Goal: Task Accomplishment & Management: Manage account settings

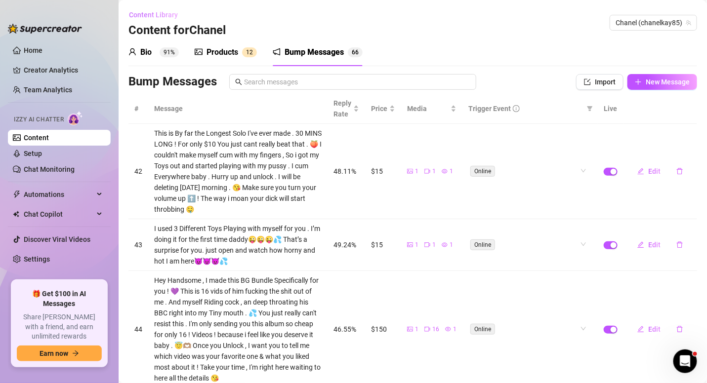
click at [141, 14] on span "Content Library" at bounding box center [153, 15] width 49 height 8
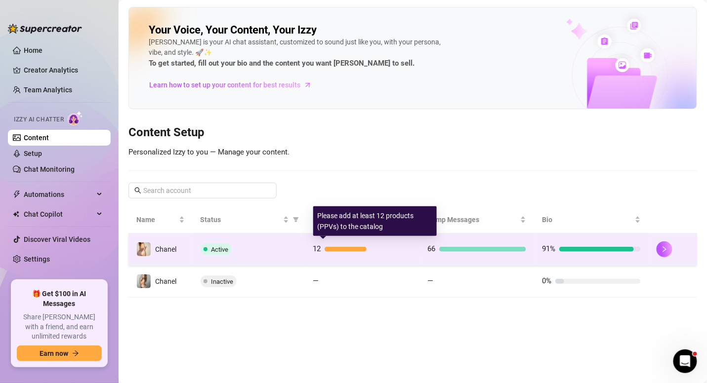
click at [386, 247] on div at bounding box center [367, 249] width 87 height 5
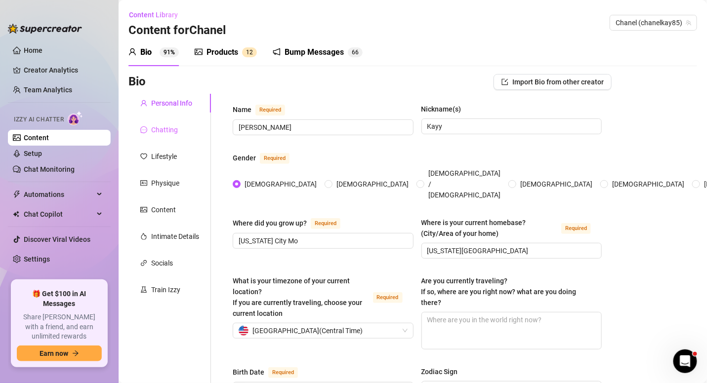
click at [174, 137] on div "Chatting" at bounding box center [169, 129] width 82 height 19
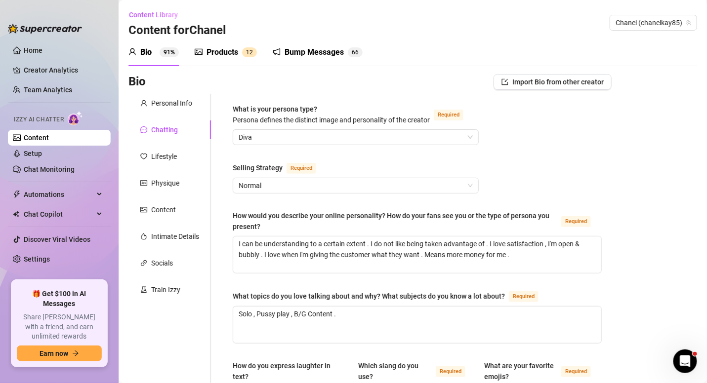
click at [211, 55] on div "Products" at bounding box center [222, 52] width 32 height 12
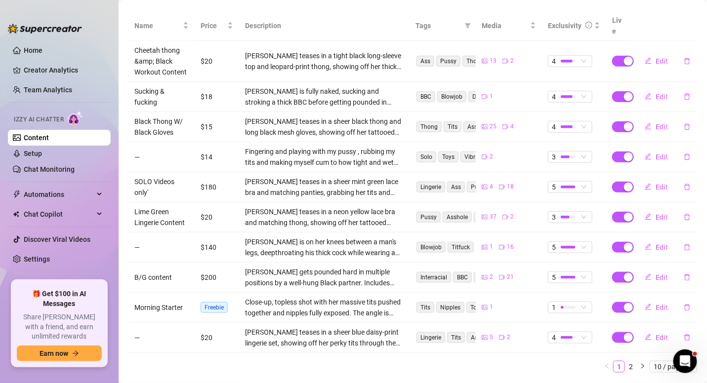
scroll to position [206, 0]
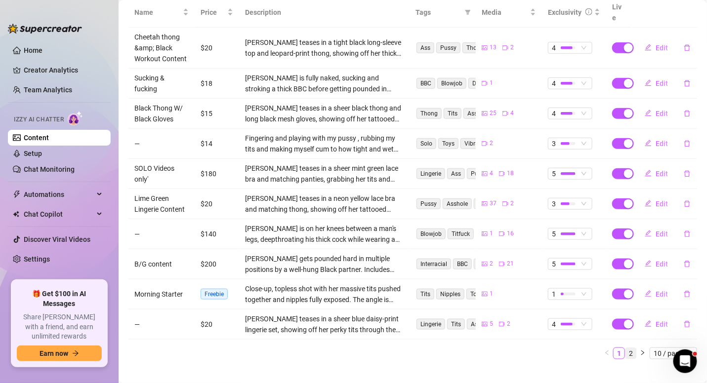
click at [625, 348] on link "2" at bounding box center [630, 353] width 11 height 11
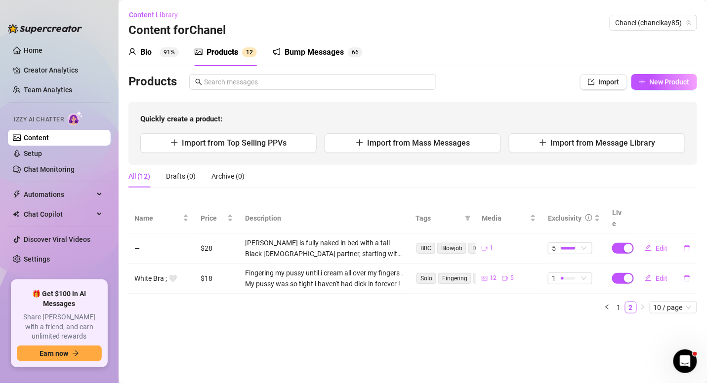
scroll to position [0, 0]
click at [617, 302] on link "1" at bounding box center [618, 307] width 11 height 11
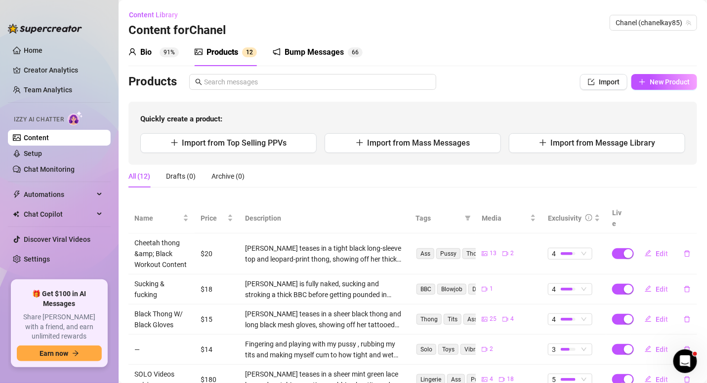
click at [328, 54] on div "Bump Messages" at bounding box center [313, 52] width 59 height 12
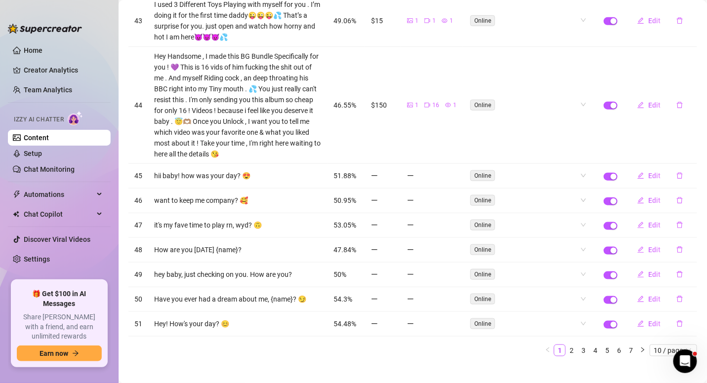
scroll to position [229, 0]
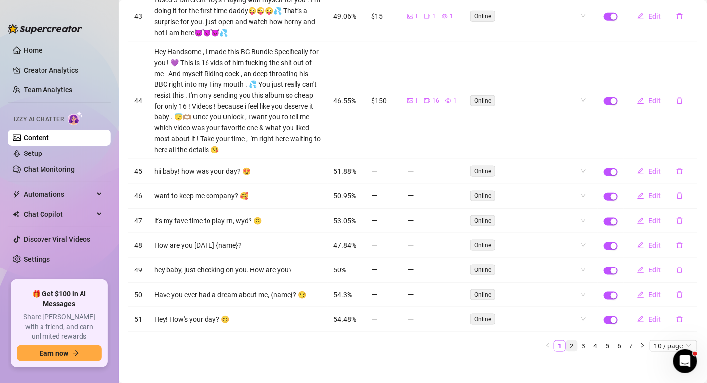
click at [566, 341] on link "2" at bounding box center [571, 346] width 11 height 11
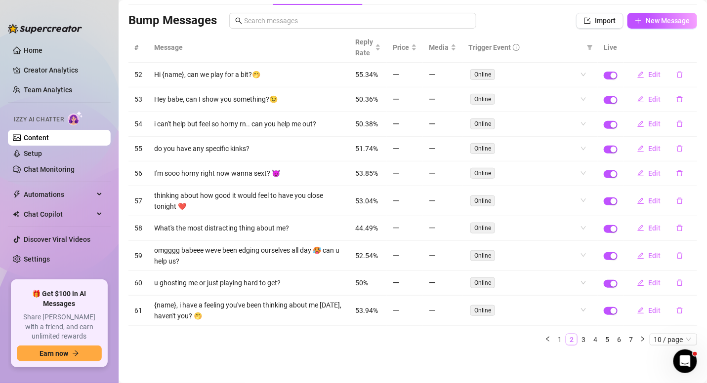
scroll to position [55, 0]
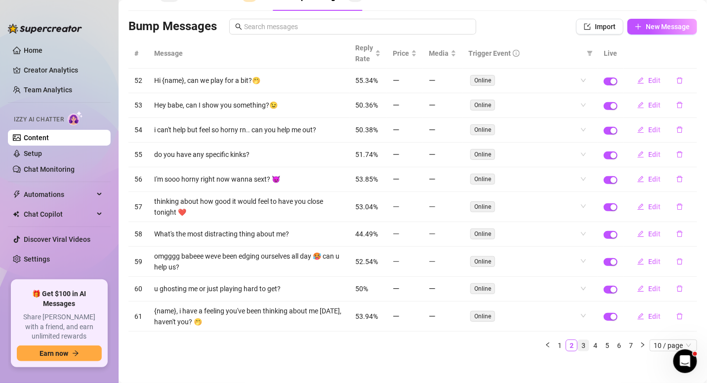
click at [578, 340] on link "3" at bounding box center [583, 345] width 11 height 11
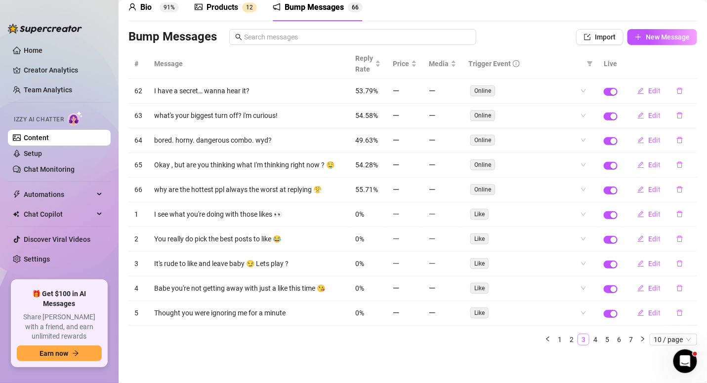
scroll to position [38, 0]
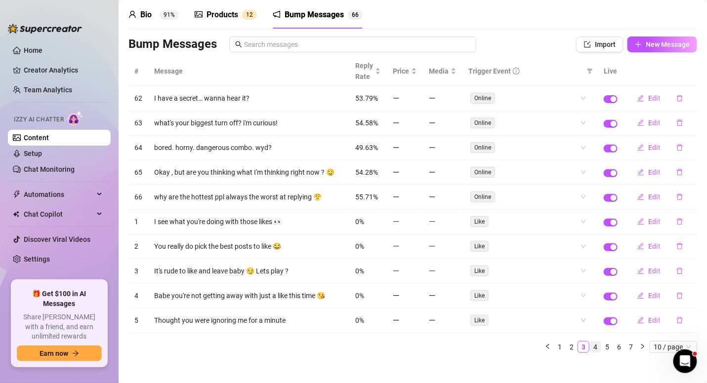
click at [590, 342] on link "4" at bounding box center [595, 347] width 11 height 11
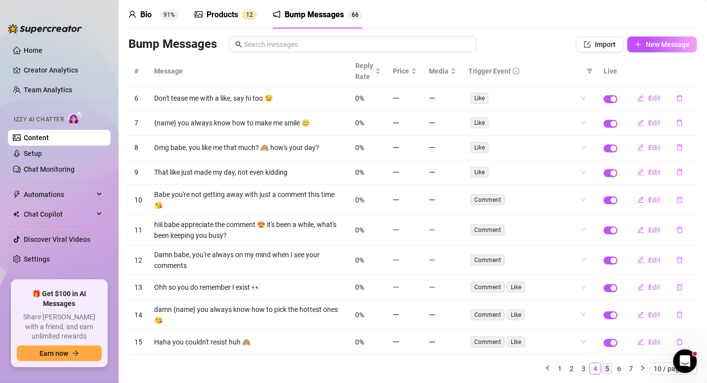
click at [601, 363] on link "5" at bounding box center [606, 368] width 11 height 11
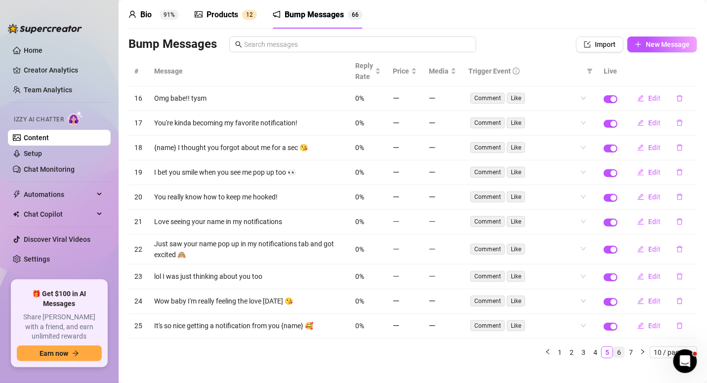
click at [613, 347] on link "6" at bounding box center [618, 352] width 11 height 11
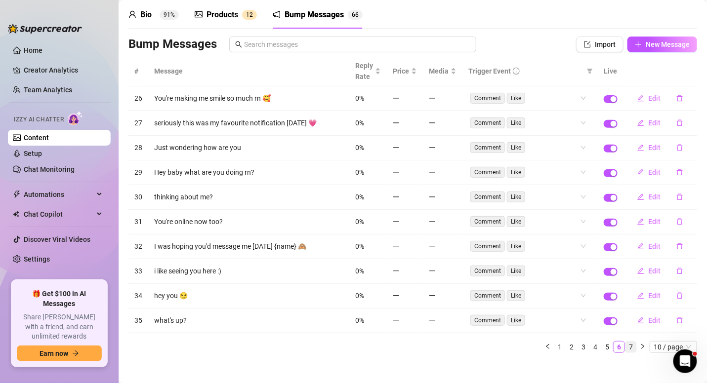
click at [625, 342] on link "7" at bounding box center [630, 347] width 11 height 11
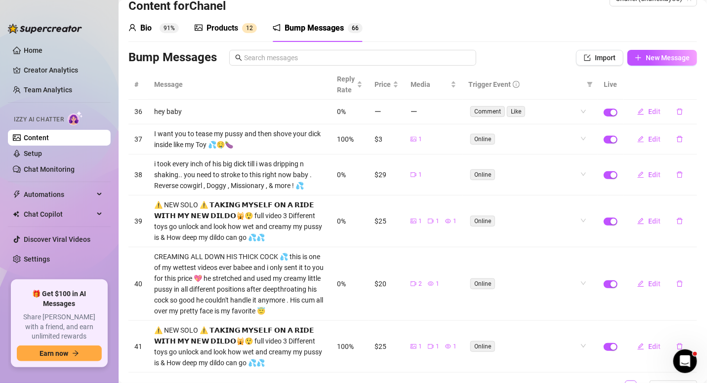
scroll to position [0, 0]
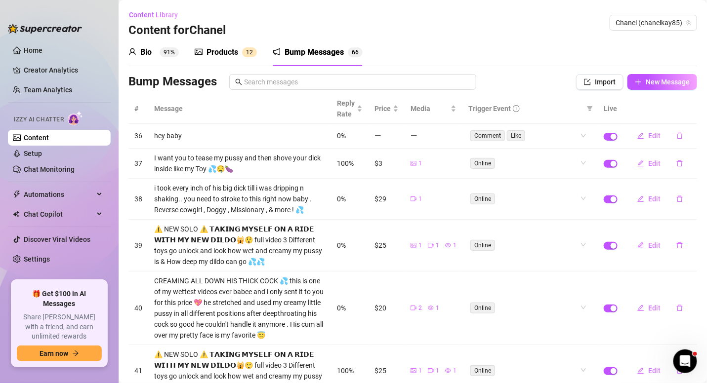
click at [147, 54] on div "Bio" at bounding box center [145, 52] width 11 height 12
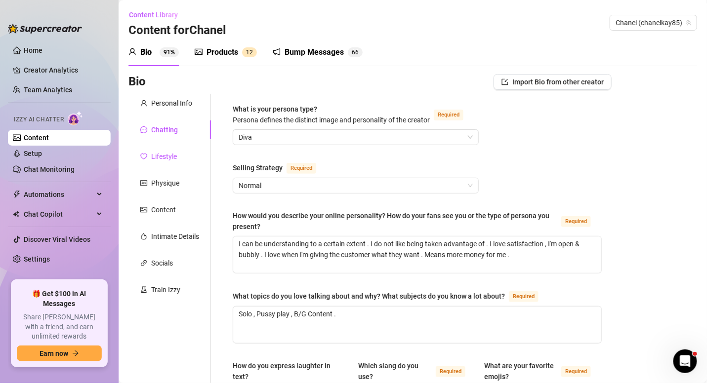
click at [169, 158] on div "Lifestyle" at bounding box center [164, 156] width 26 height 11
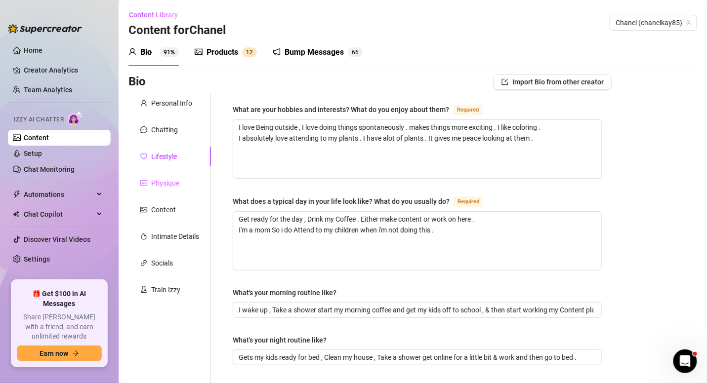
click at [165, 176] on div "Physique" at bounding box center [169, 183] width 82 height 19
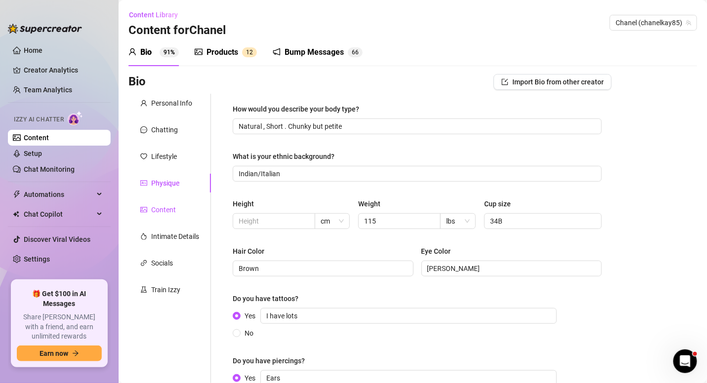
click at [156, 206] on div "Content" at bounding box center [163, 209] width 25 height 11
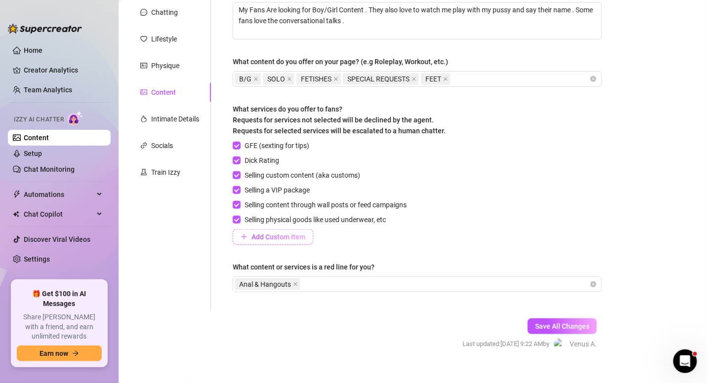
scroll to position [120, 0]
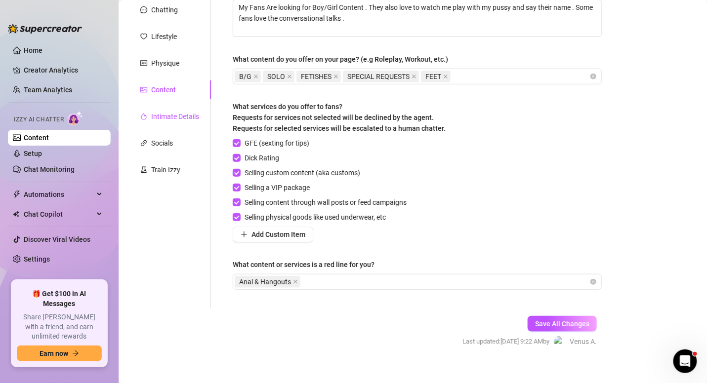
click at [184, 117] on div "Intimate Details" at bounding box center [175, 116] width 48 height 11
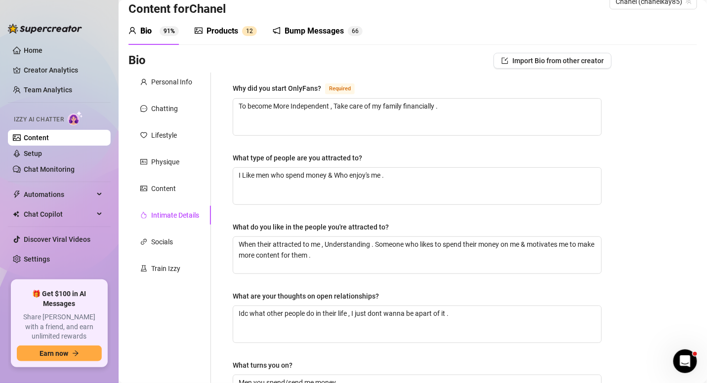
scroll to position [0, 0]
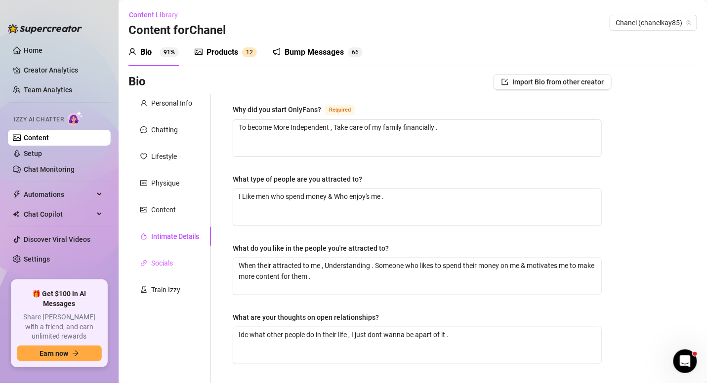
click at [178, 261] on div "Socials" at bounding box center [169, 263] width 82 height 19
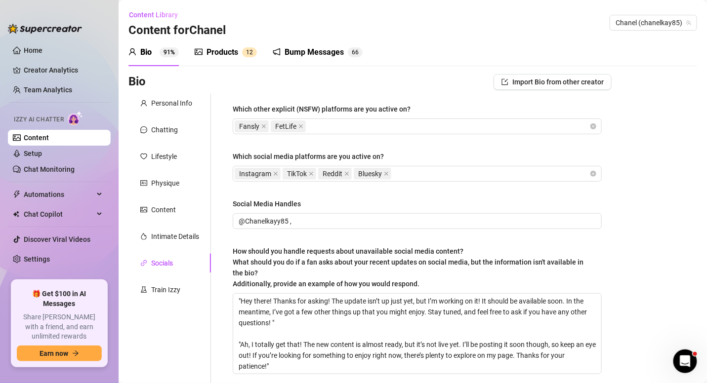
click at [179, 276] on div "Personal Info Chatting Lifestyle Physique Content Intimate Details Socials Trai…" at bounding box center [169, 243] width 82 height 299
click at [176, 280] on div "Train Izzy" at bounding box center [169, 289] width 82 height 19
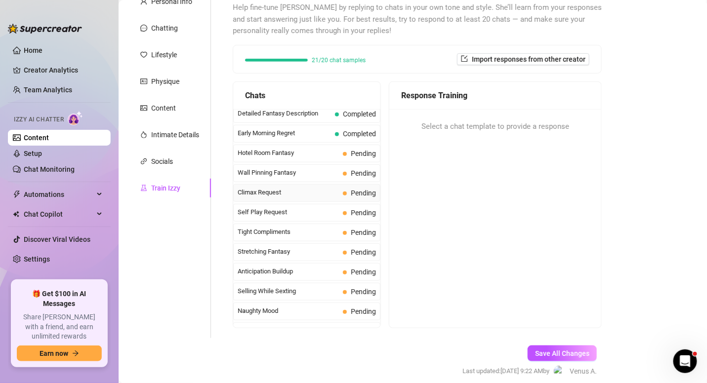
scroll to position [380, 0]
click at [343, 148] on span "Pending" at bounding box center [359, 152] width 33 height 11
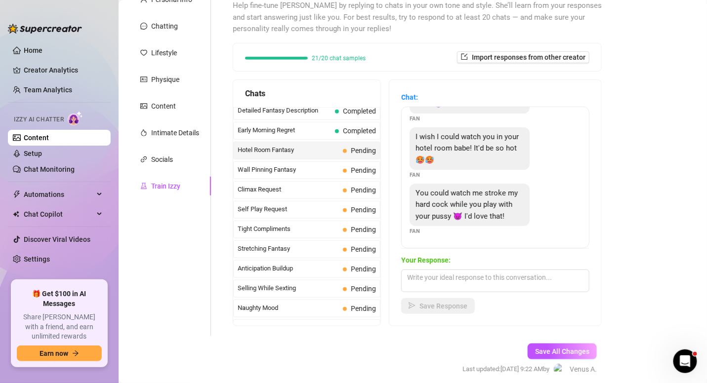
scroll to position [104, 0]
click at [477, 275] on textarea at bounding box center [495, 280] width 188 height 23
click at [304, 204] on span "Self Play Request" at bounding box center [288, 209] width 101 height 10
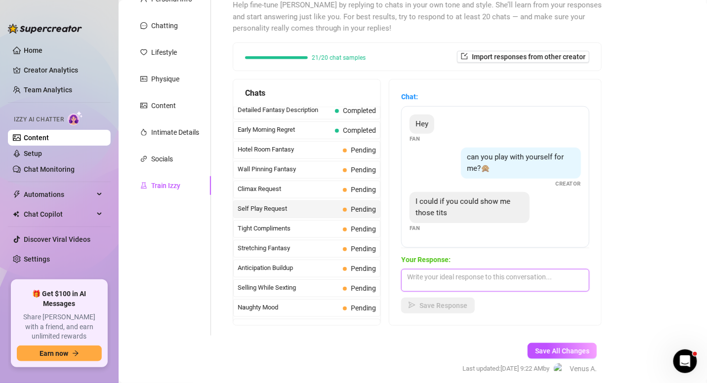
click at [479, 280] on textarea at bounding box center [495, 280] width 188 height 23
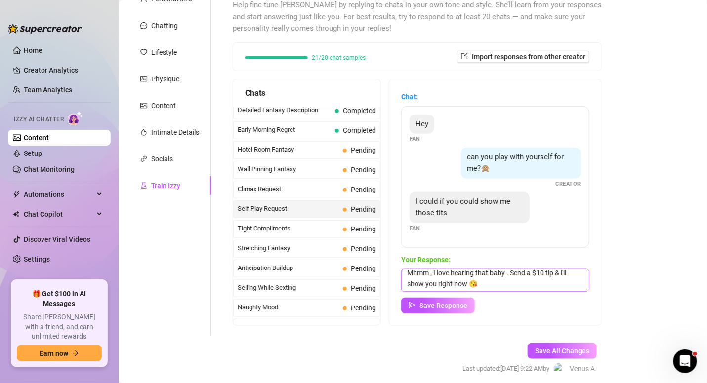
scroll to position [3, 0]
type textarea "Mhmm , I love hearing that baby . Send a $10 tip & i'll show you right now 😘"
click at [458, 305] on span "Save Response" at bounding box center [443, 306] width 48 height 8
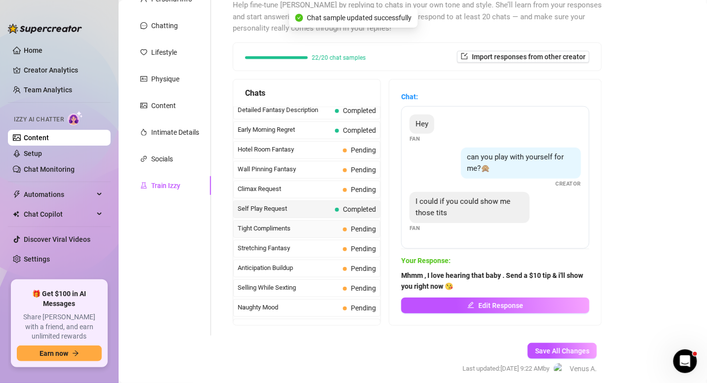
click at [290, 224] on span "Tight Compliments" at bounding box center [288, 229] width 101 height 10
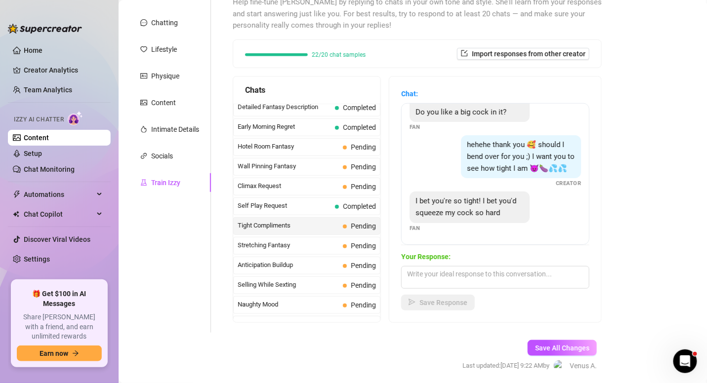
scroll to position [120, 0]
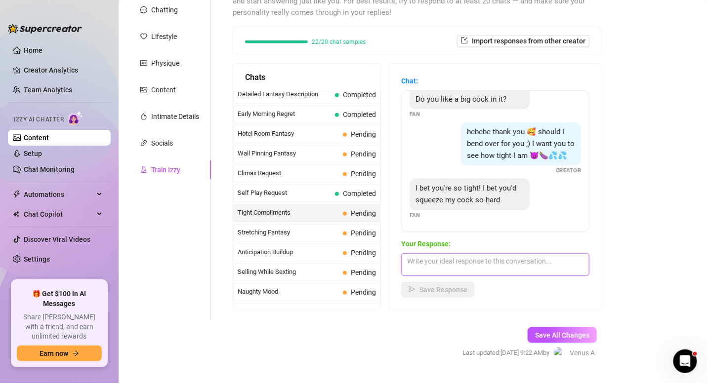
click at [480, 265] on textarea at bounding box center [495, 264] width 188 height 23
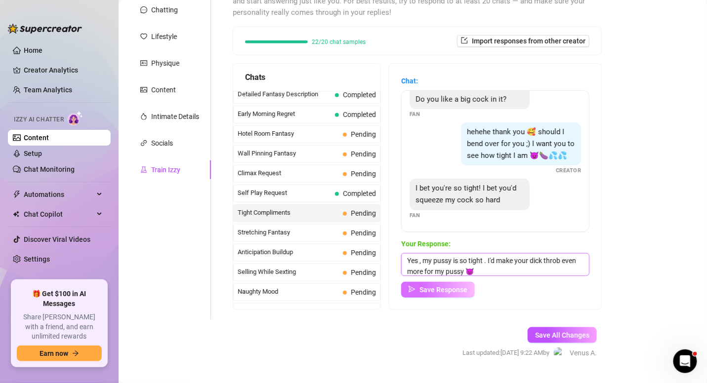
type textarea "Yes , my pussy is so tight . I'd make your dick throb even more for my pussy 😈"
click at [449, 283] on button "Save Response" at bounding box center [438, 290] width 74 height 16
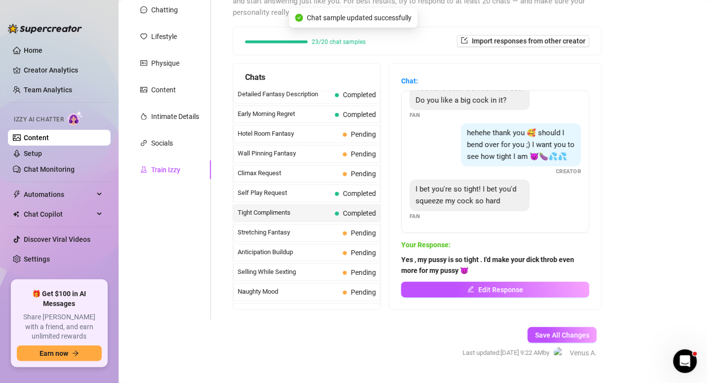
scroll to position [98, 0]
click at [292, 228] on span "Stretching Fantasy" at bounding box center [288, 233] width 101 height 10
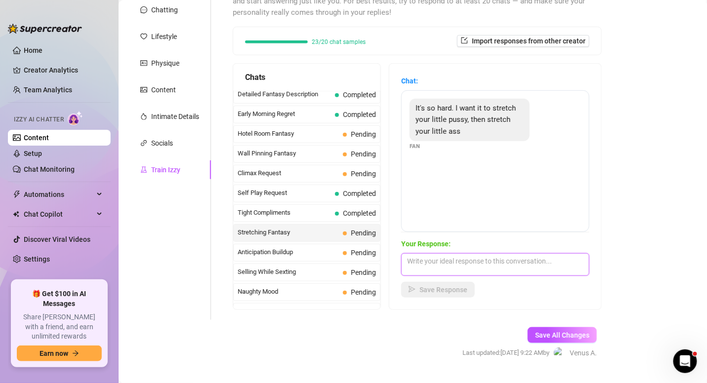
click at [472, 257] on textarea at bounding box center [495, 264] width 188 height 23
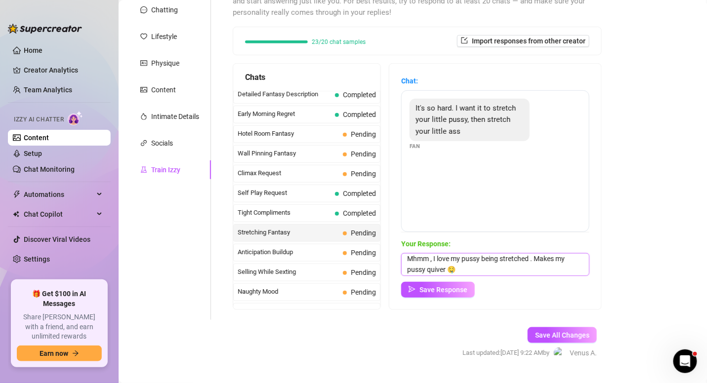
scroll to position [3, 0]
type textarea "Mhmm , I love my pussy being stretched . Makes my pussy quiver 🤤"
click at [454, 289] on span "Save Response" at bounding box center [443, 290] width 48 height 8
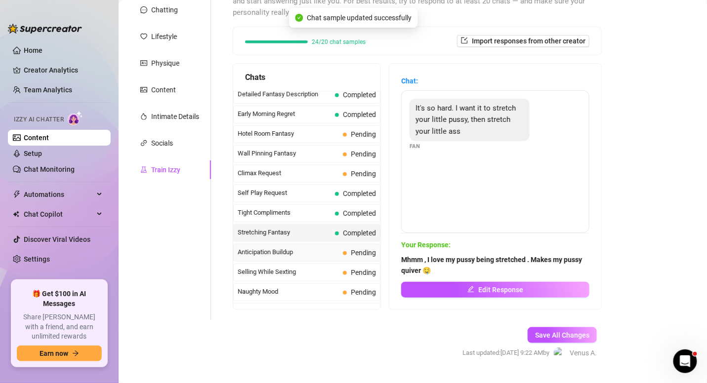
click at [285, 247] on span "Anticipation Buildup" at bounding box center [288, 252] width 101 height 10
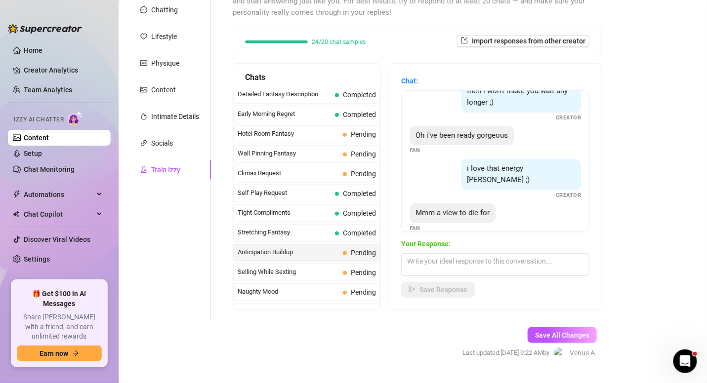
scroll to position [50, 0]
click at [319, 267] on span "Selling While Sexting" at bounding box center [288, 272] width 101 height 10
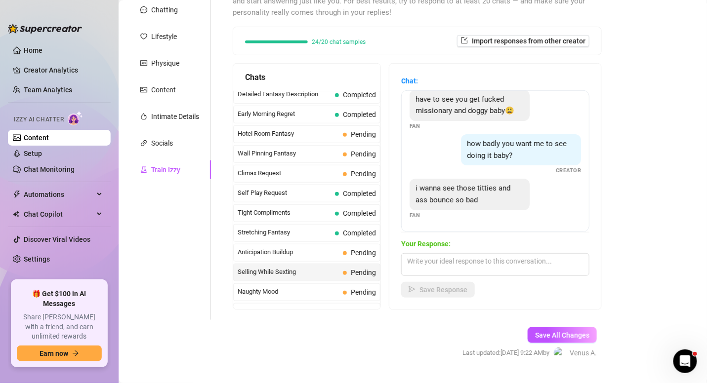
scroll to position [19, 0]
click at [487, 266] on textarea at bounding box center [495, 264] width 188 height 23
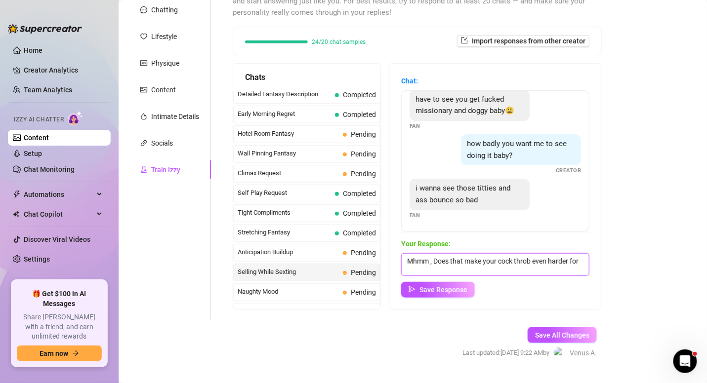
scroll to position [0, 0]
type textarea "Mhmm , Does that make your cock throb even harder for me while they bounce for …"
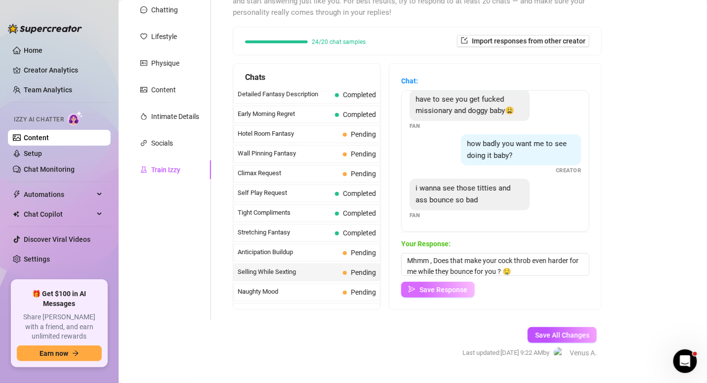
click at [456, 286] on span "Save Response" at bounding box center [443, 290] width 48 height 8
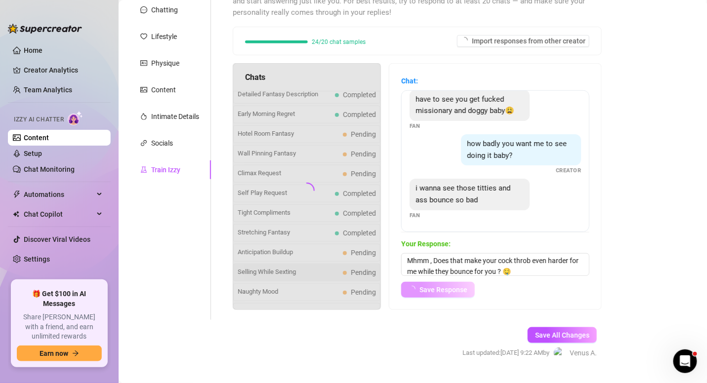
scroll to position [18, 0]
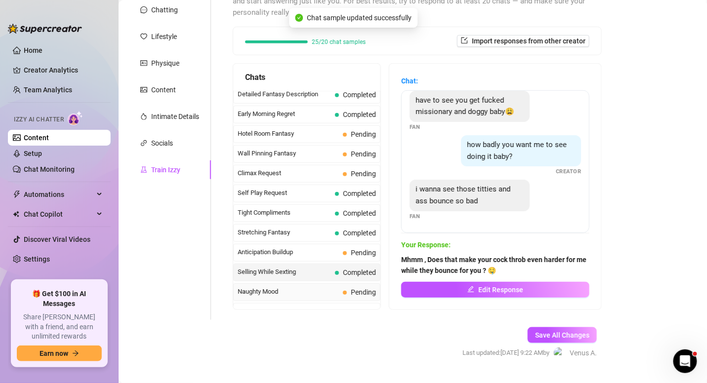
click at [314, 287] on span "Naughty Mood" at bounding box center [288, 292] width 101 height 10
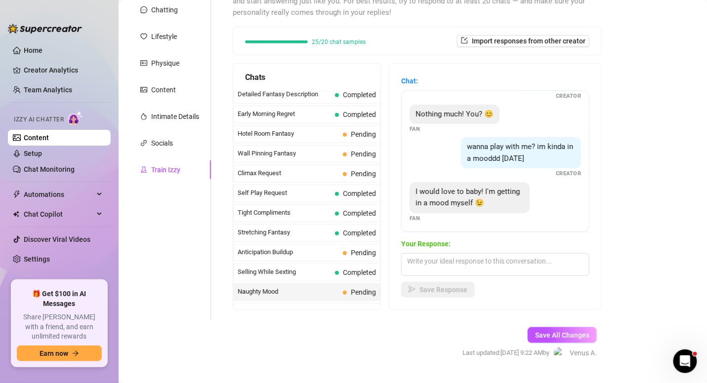
scroll to position [29, 0]
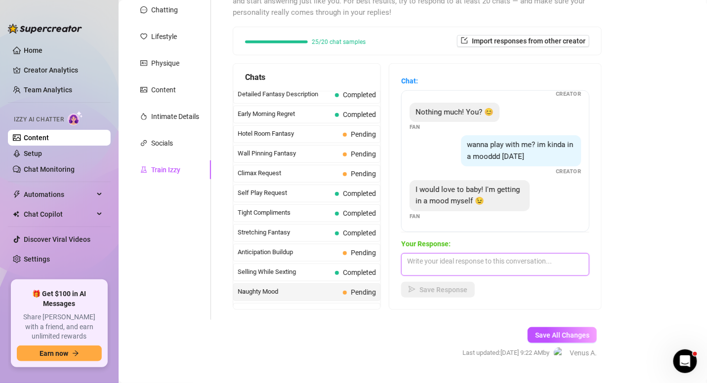
click at [467, 260] on textarea at bounding box center [495, 264] width 188 height 23
type textarea "I love hearing that baby , Lets have some fun then 😘"
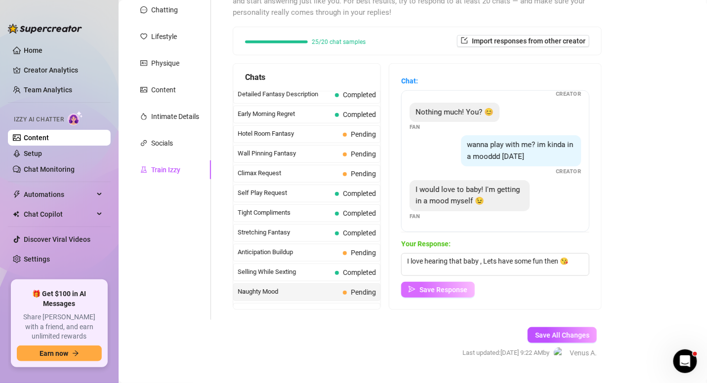
click at [455, 286] on span "Save Response" at bounding box center [443, 290] width 48 height 8
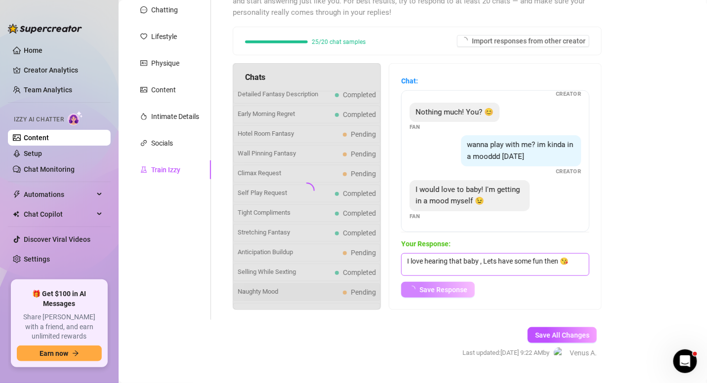
scroll to position [17, 0]
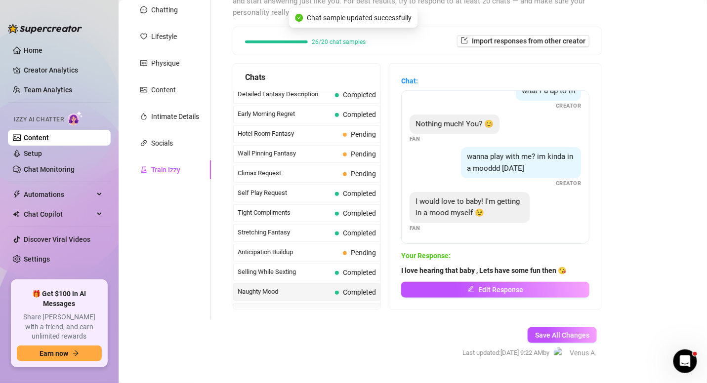
click at [326, 307] on span "Kinky Fan" at bounding box center [288, 312] width 101 height 10
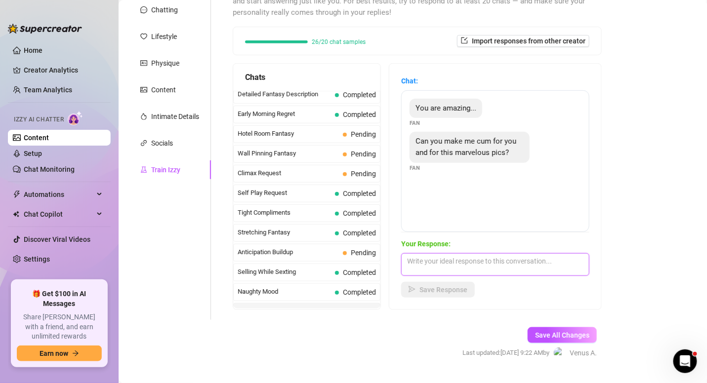
click at [491, 264] on textarea at bounding box center [495, 264] width 188 height 23
type textarea "I can make you cum baby . Let me help you with that . 😇"
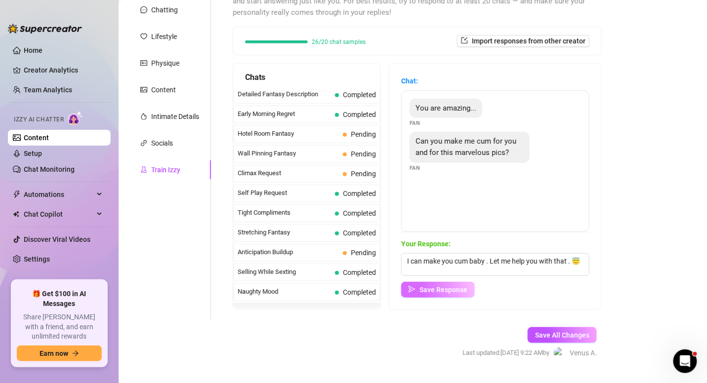
click at [459, 283] on button "Save Response" at bounding box center [438, 290] width 74 height 16
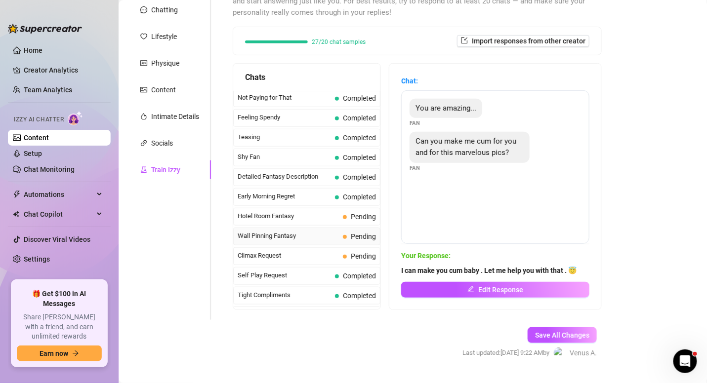
scroll to position [298, 0]
click at [297, 211] on span "Hotel Room Fantasy" at bounding box center [288, 216] width 101 height 10
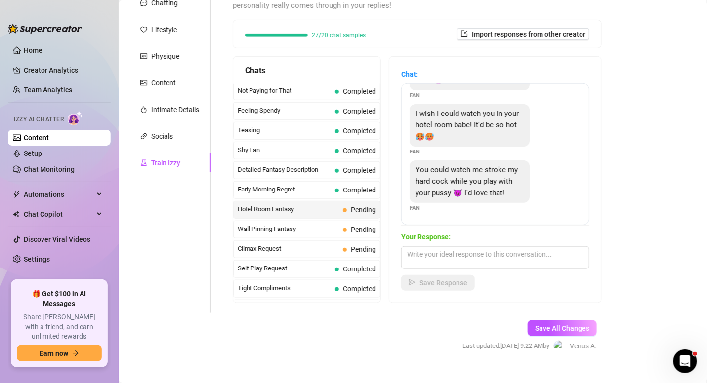
scroll to position [127, 0]
click at [491, 256] on textarea at bounding box center [495, 257] width 188 height 23
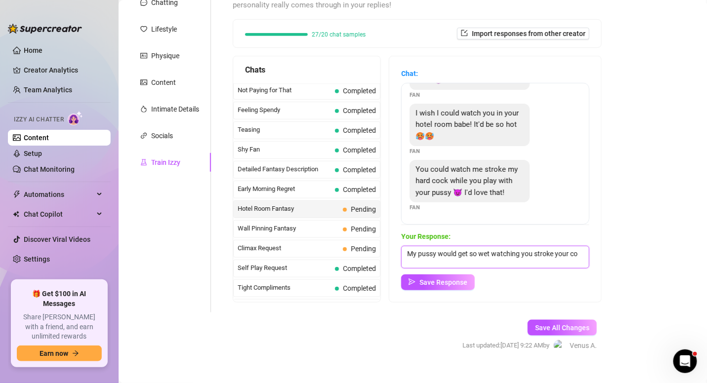
scroll to position [0, 0]
type textarea "My pussy would get so wet watching you stroke your cock to my tight pink pussy 🤤"
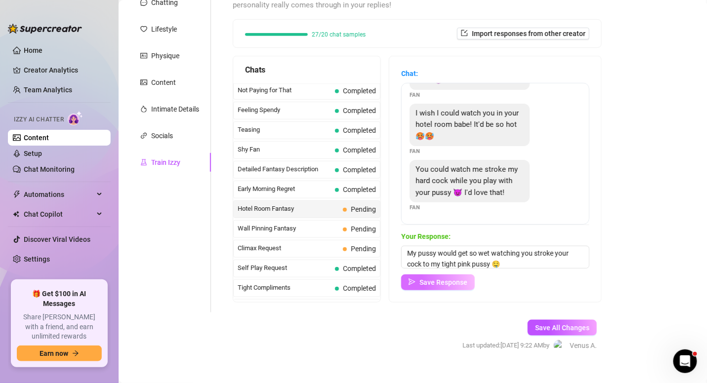
click at [465, 279] on span "Save Response" at bounding box center [443, 283] width 48 height 8
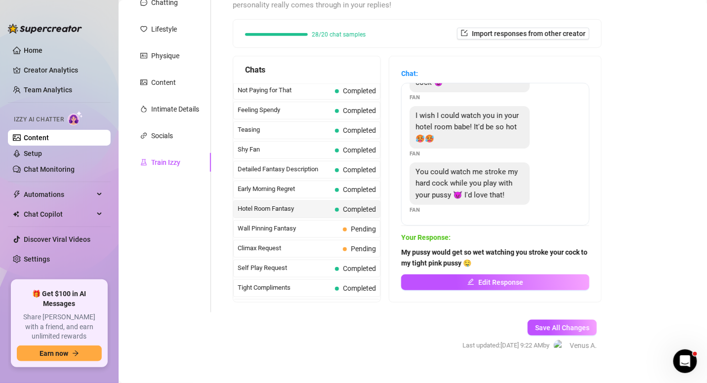
scroll to position [53, 0]
click at [297, 224] on span "Wall Pinning Fantasy" at bounding box center [288, 229] width 101 height 10
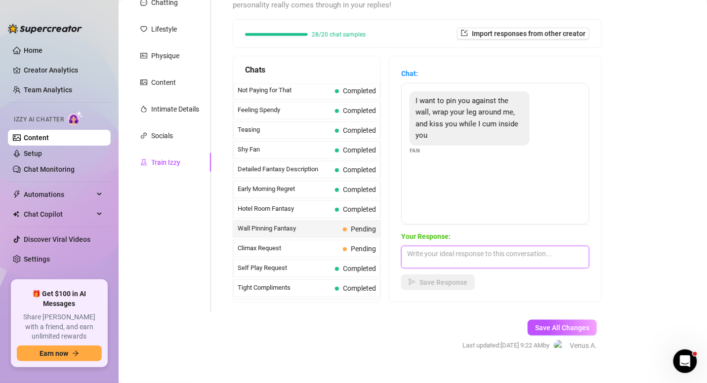
click at [465, 250] on textarea at bounding box center [495, 257] width 188 height 23
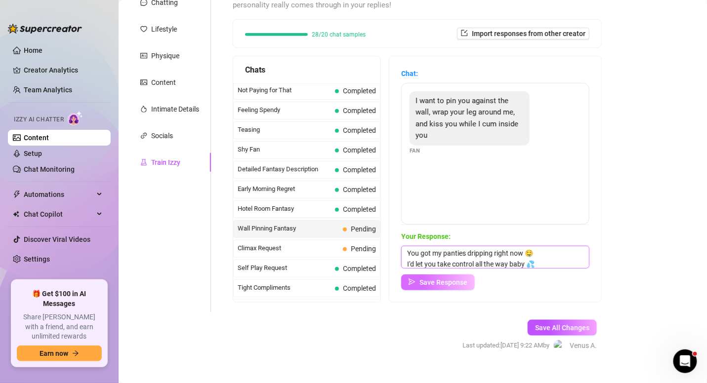
type textarea "You got my panties dripping right now 🤤 I'd let you take control all the way ba…"
click at [436, 284] on span "Save Response" at bounding box center [443, 283] width 48 height 8
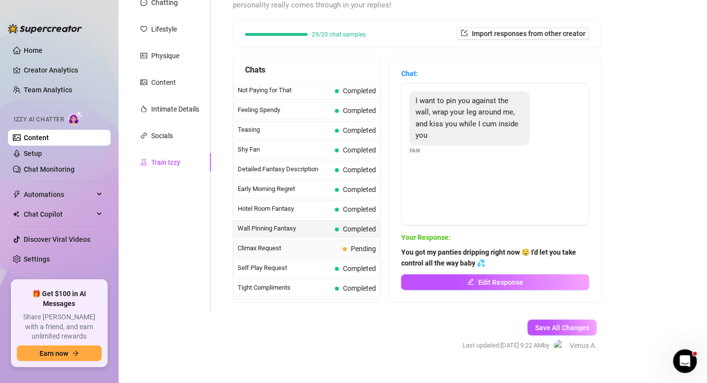
click at [299, 243] on span "Climax Request" at bounding box center [288, 248] width 101 height 10
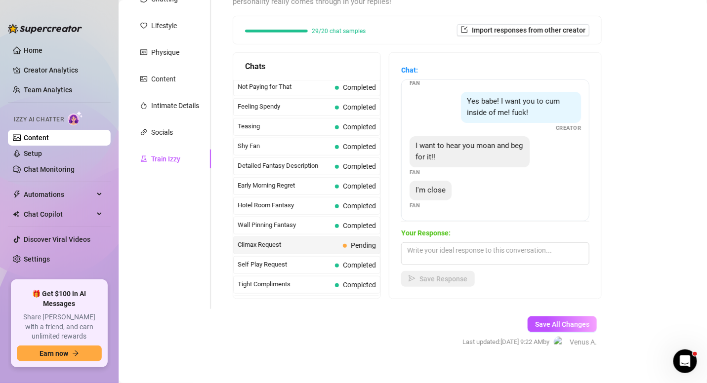
scroll to position [132, 0]
click at [459, 246] on textarea at bounding box center [495, 252] width 188 height 23
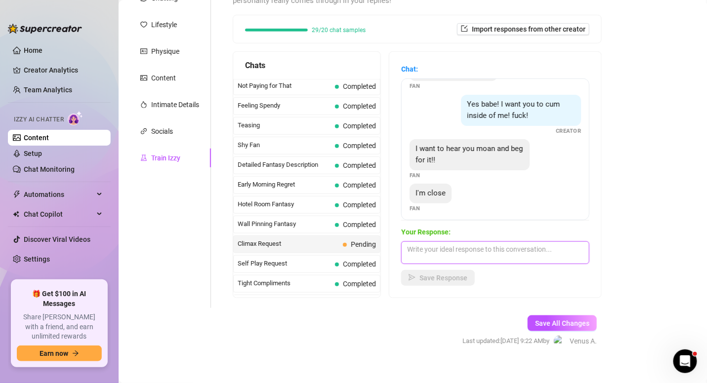
scroll to position [29, 0]
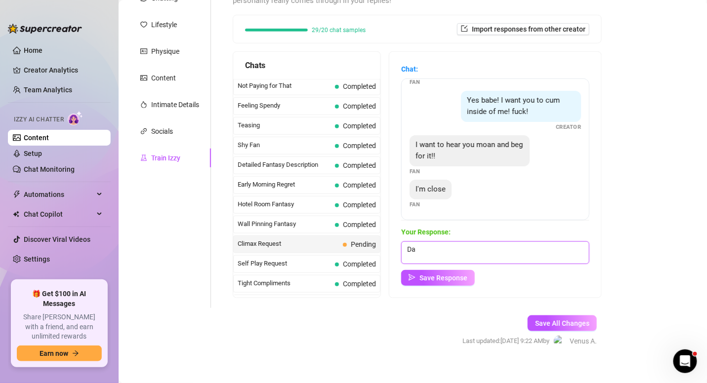
type textarea "D"
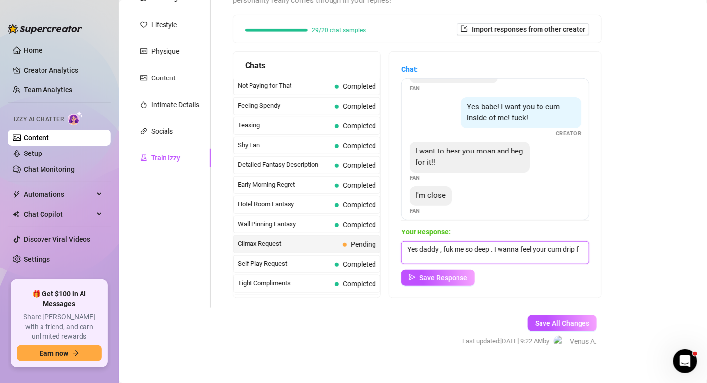
scroll to position [0, 0]
type textarea "Yes daddy , fuk me so deep . I wanna feel your cum drip from my pussy 💦"
click at [448, 279] on span "Save Response" at bounding box center [443, 278] width 48 height 8
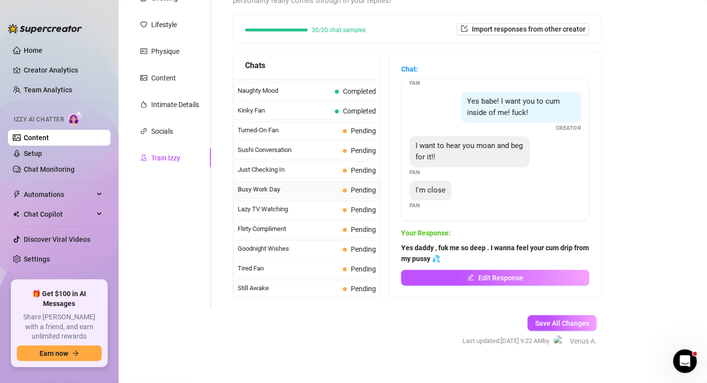
scroll to position [485, 0]
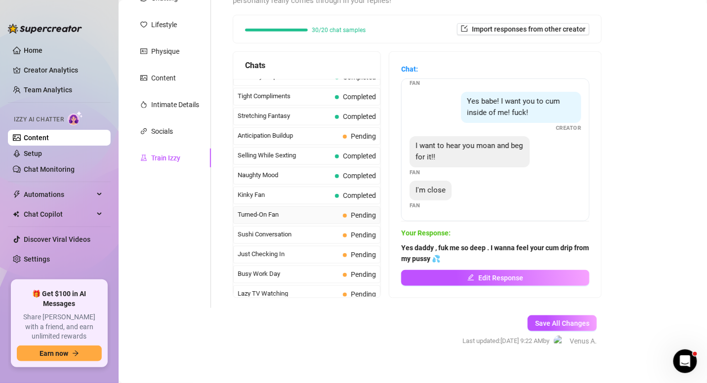
click at [292, 210] on span "Turned-On Fan" at bounding box center [288, 215] width 101 height 10
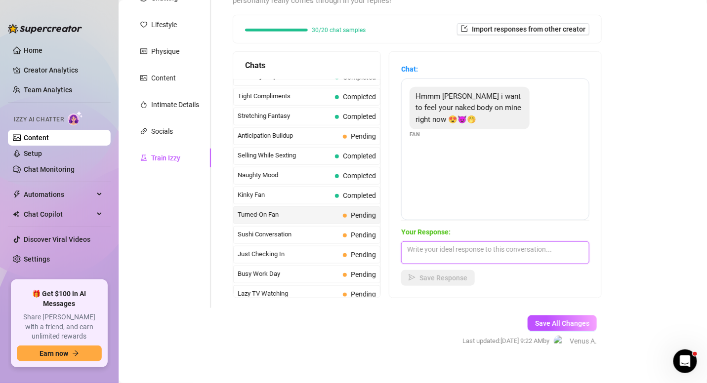
click at [455, 245] on textarea at bounding box center [495, 252] width 188 height 23
type textarea "What would you do with my naked body baby ?"
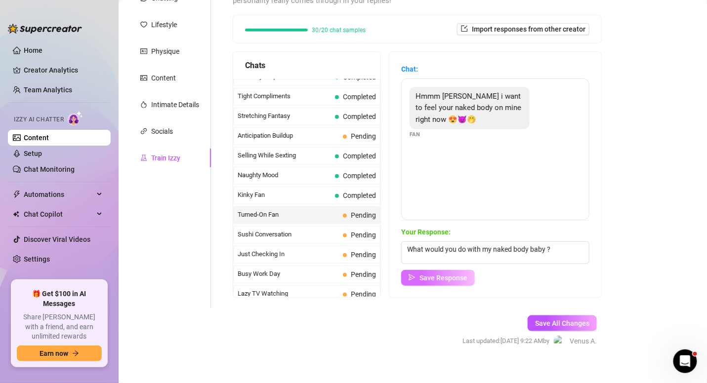
click at [449, 280] on span "Save Response" at bounding box center [443, 278] width 48 height 8
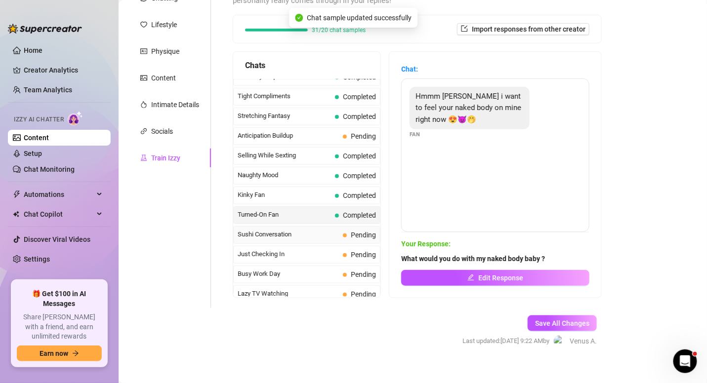
click at [316, 230] on span "Sushi Conversation" at bounding box center [288, 235] width 101 height 10
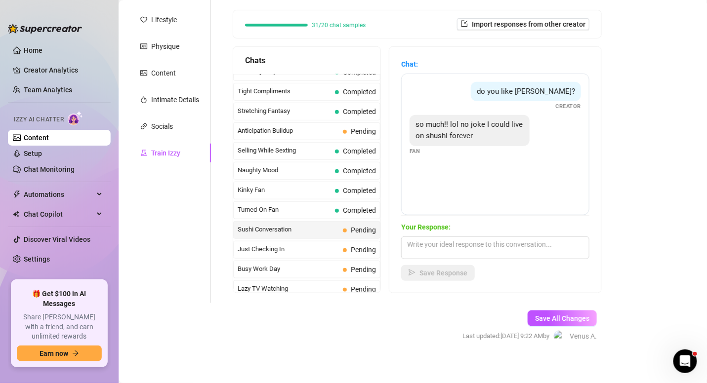
scroll to position [142, 0]
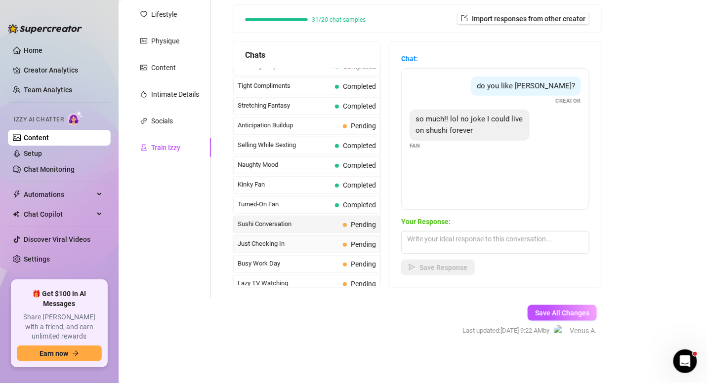
click at [288, 239] on span "Just Checking In" at bounding box center [288, 244] width 101 height 10
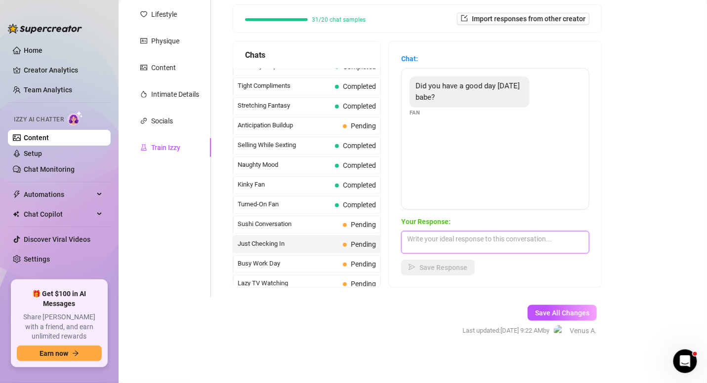
click at [436, 238] on textarea at bounding box center [495, 242] width 188 height 23
type textarea "Awe , Yes baby . Thanks for asking . How was your day ? 😊"
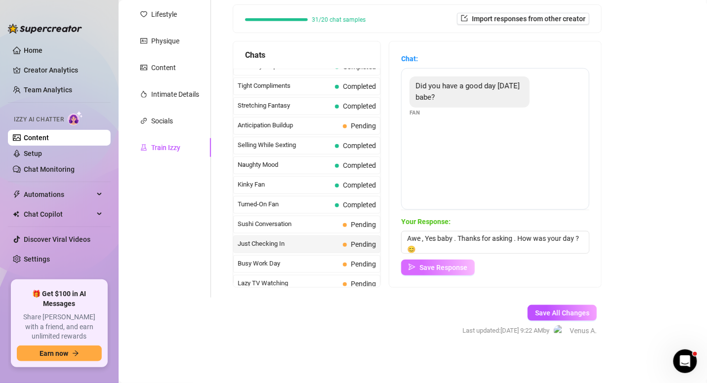
click at [432, 270] on span "Save Response" at bounding box center [443, 268] width 48 height 8
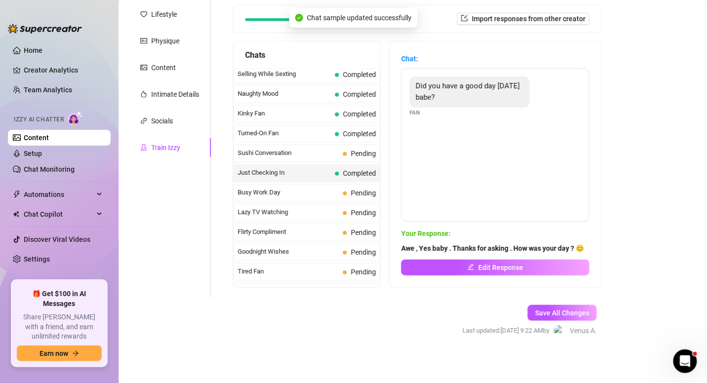
scroll to position [561, 0]
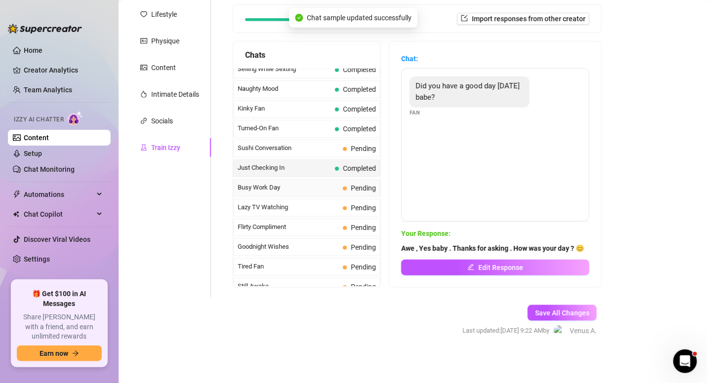
click at [304, 183] on span "Busy Work Day" at bounding box center [288, 188] width 101 height 10
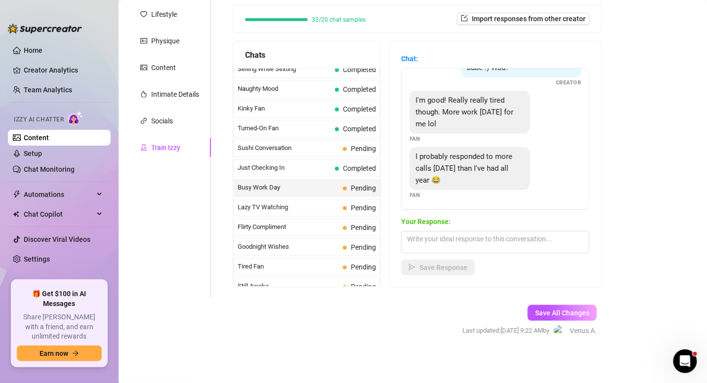
scroll to position [76, 0]
click at [495, 239] on textarea at bounding box center [495, 242] width 188 height 23
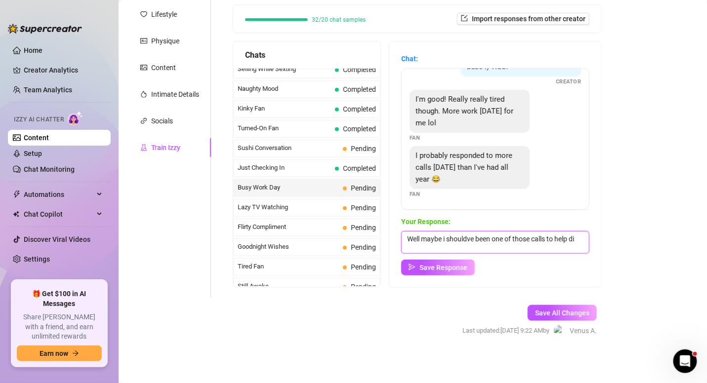
scroll to position [0, 0]
click at [459, 234] on textarea "Well maybe i shouldve been one of those calls to help distract you for a lil 🤤" at bounding box center [495, 242] width 188 height 23
type textarea "Well maybe i should've been one of those calls to help distract you for a lil 🤤"
click at [456, 269] on span "Save Response" at bounding box center [443, 268] width 48 height 8
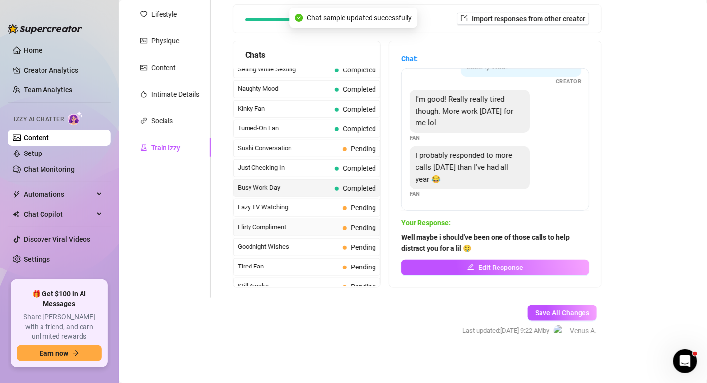
scroll to position [75, 0]
click at [316, 202] on span "Lazy TV Watching" at bounding box center [288, 207] width 101 height 10
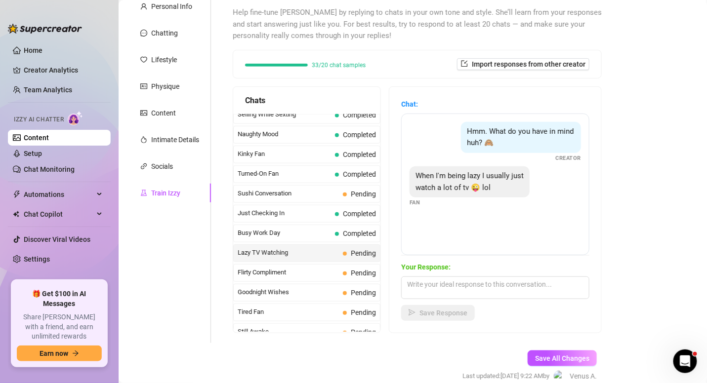
scroll to position [115, 0]
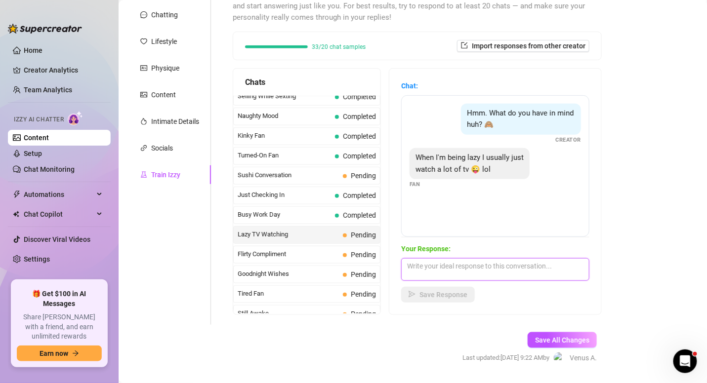
click at [438, 270] on textarea at bounding box center [495, 269] width 188 height 23
type textarea "Well maybe you can watch me instead ? 🤤"
click at [413, 287] on button "Save Response" at bounding box center [438, 295] width 74 height 16
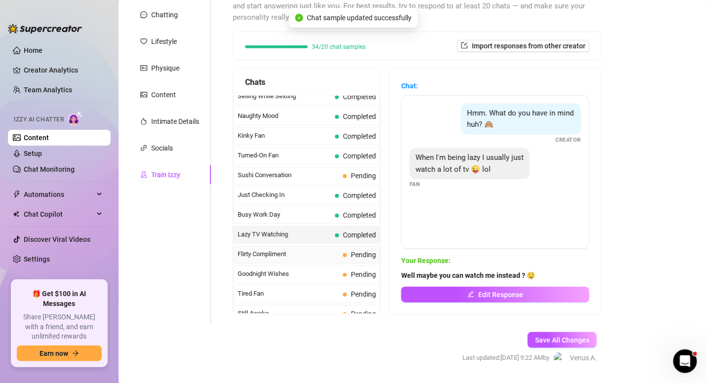
click at [301, 249] on span "Flirty Compliment" at bounding box center [288, 254] width 101 height 10
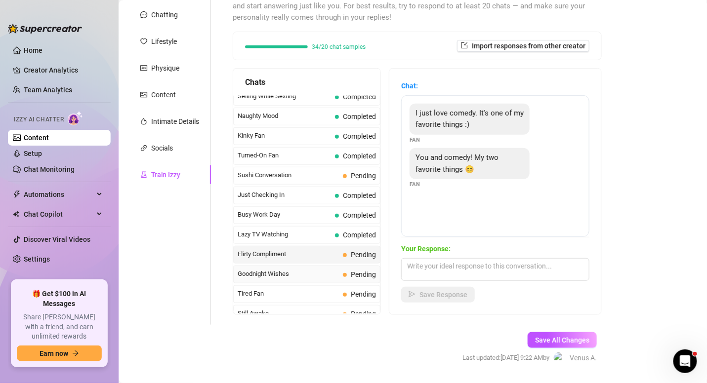
click at [332, 266] on div "Goodnight Wishes Pending" at bounding box center [306, 275] width 147 height 18
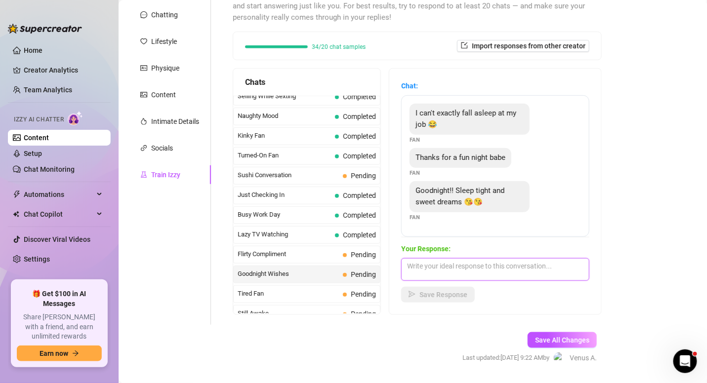
click at [483, 264] on textarea at bounding box center [495, 269] width 188 height 23
type textarea "T"
type textarea "Good night baby , Dream about me tonight ! 🤤"
click at [464, 298] on button "Save Response" at bounding box center [438, 295] width 74 height 16
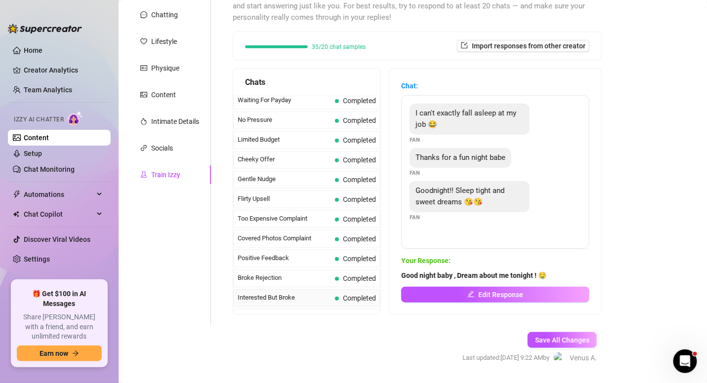
scroll to position [0, 0]
